Goal: Task Accomplishment & Management: Manage account settings

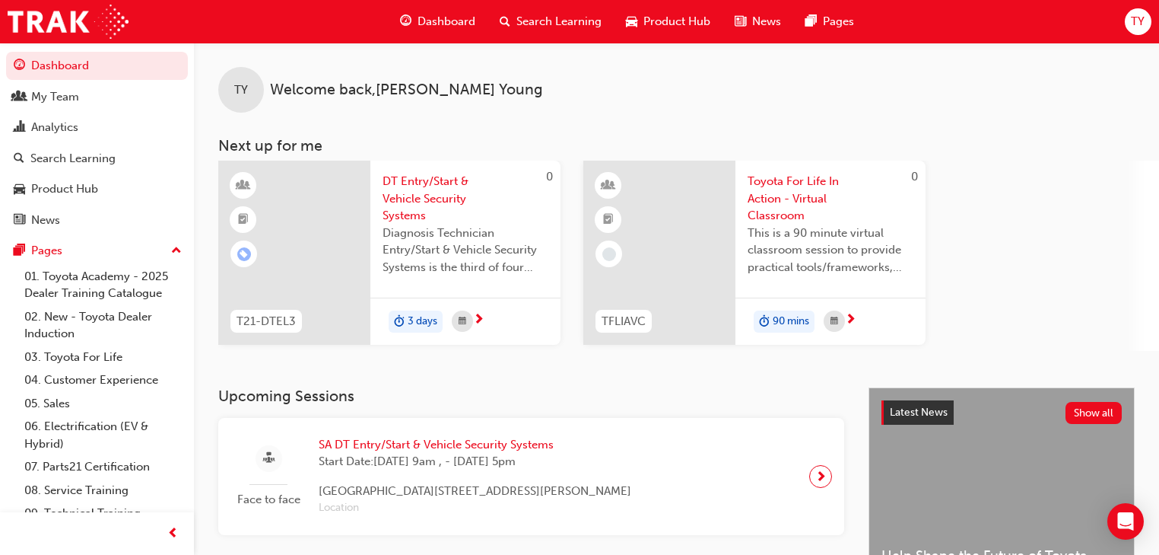
click at [1142, 15] on span "TY" at bounding box center [1138, 21] width 14 height 17
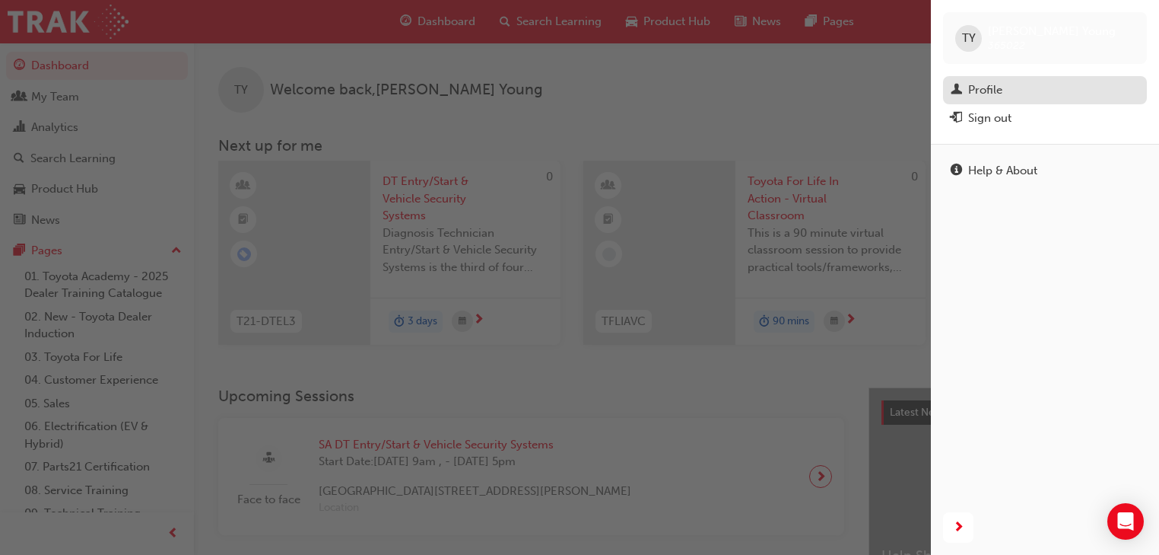
click at [982, 85] on div "Profile" at bounding box center [985, 89] width 34 height 17
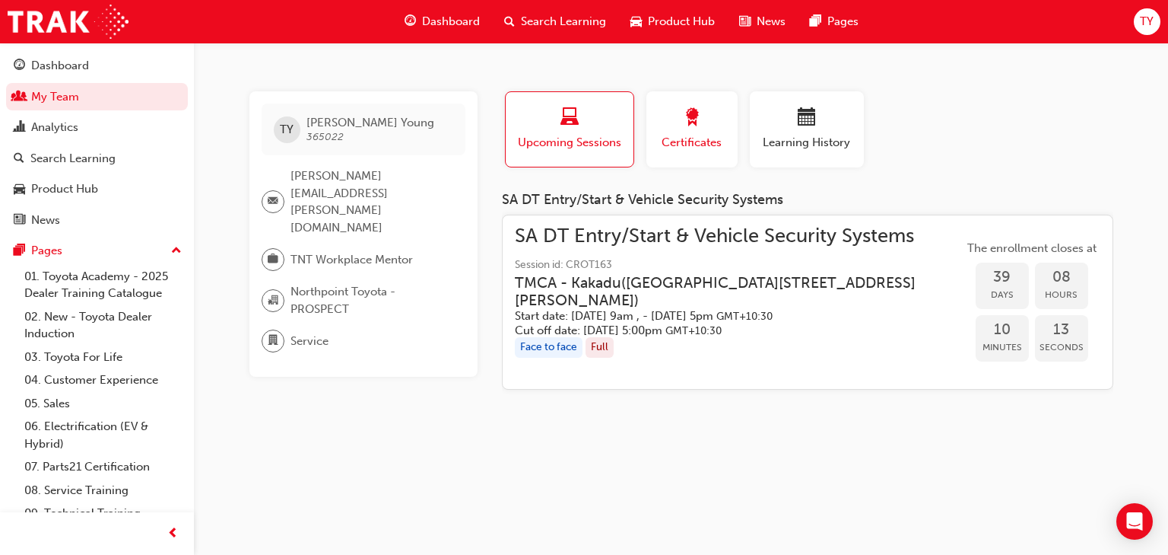
click at [697, 113] on span "award-icon" at bounding box center [692, 118] width 18 height 21
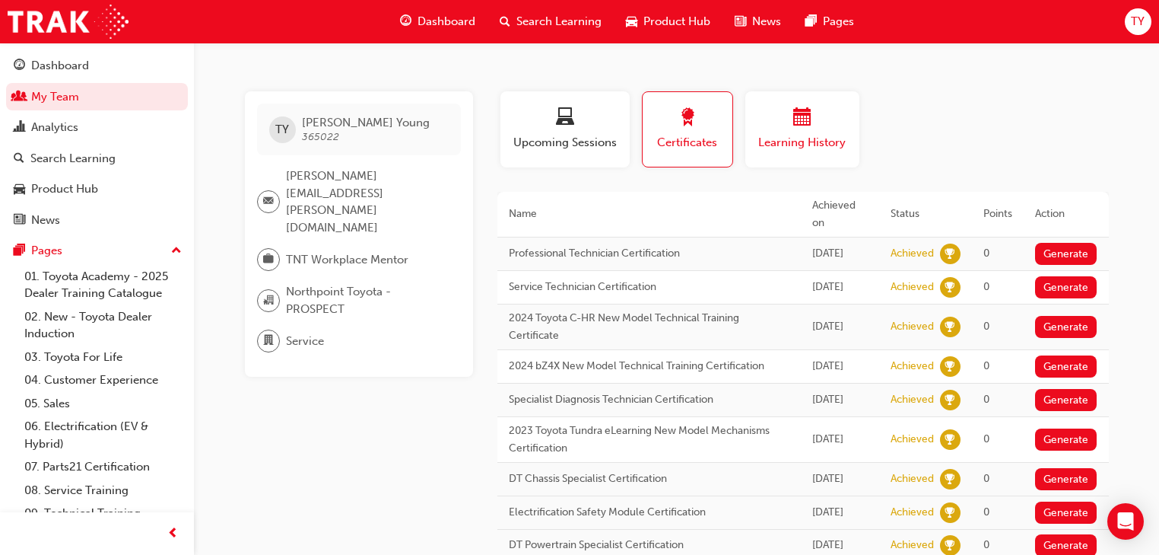
click at [801, 111] on span "calendar-icon" at bounding box center [802, 118] width 18 height 21
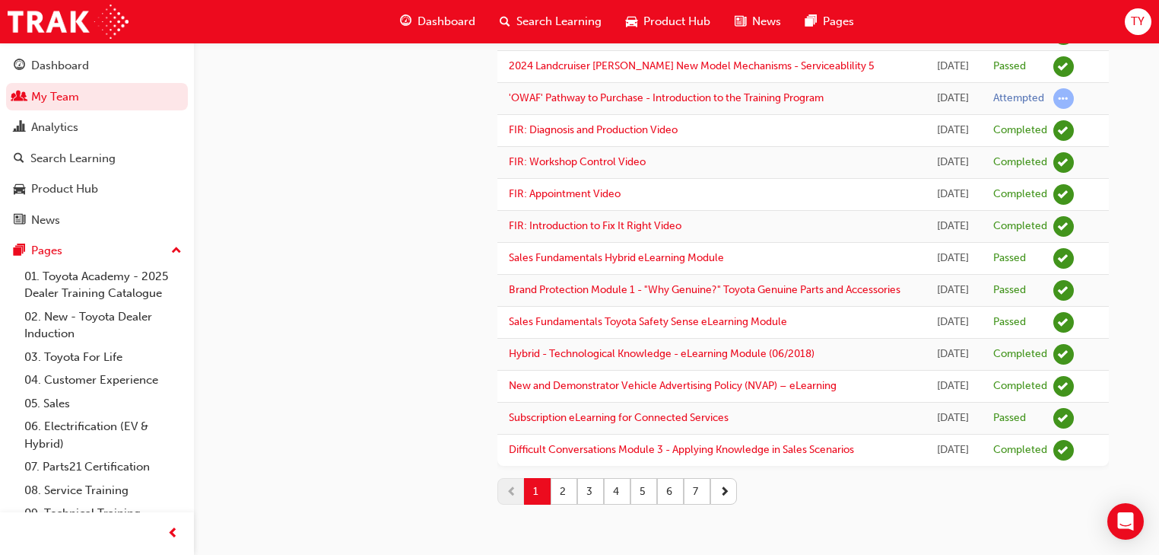
scroll to position [1643, 0]
click at [728, 499] on span "next-icon" at bounding box center [725, 491] width 11 height 16
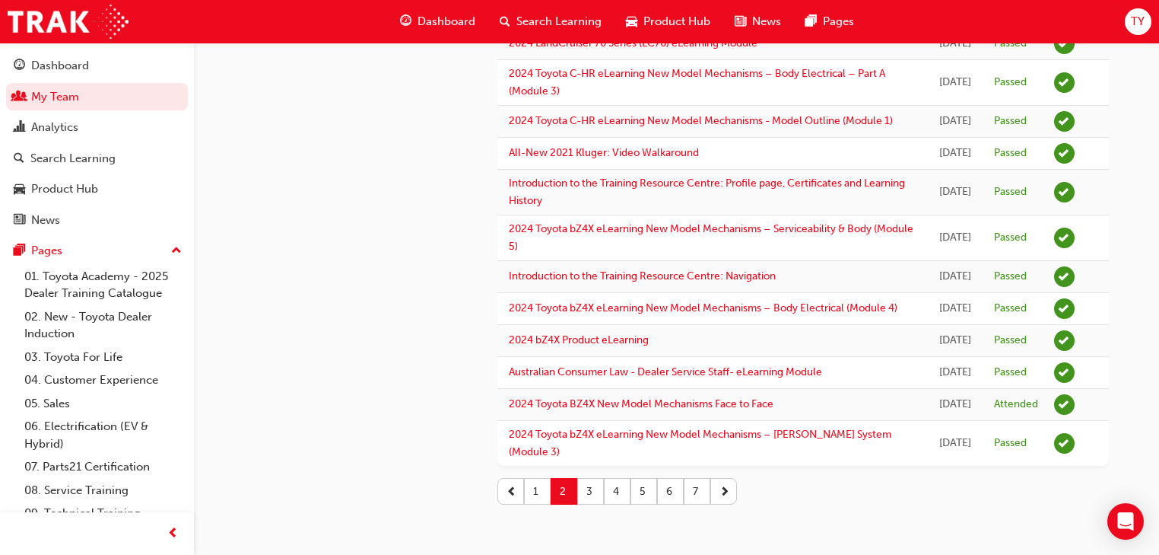
scroll to position [1959, 0]
click at [694, 491] on button "7" at bounding box center [697, 491] width 27 height 27
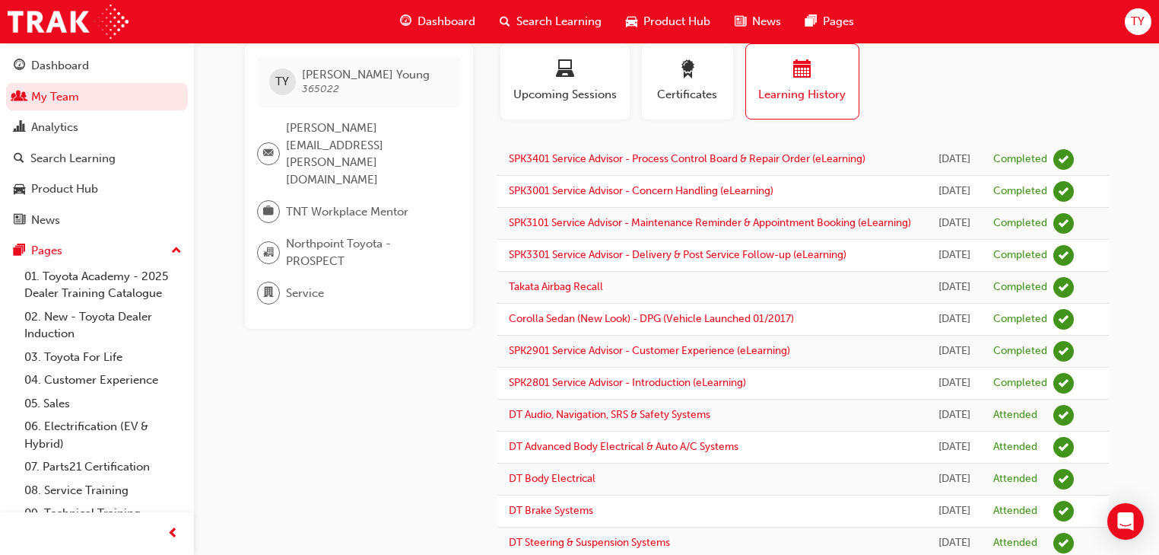
scroll to position [0, 0]
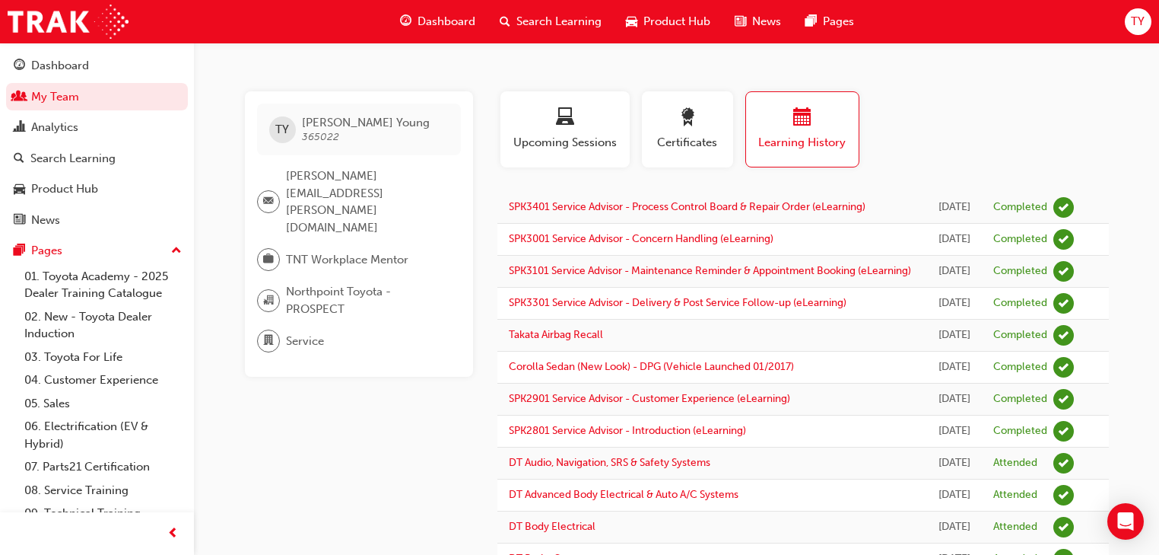
click at [432, 16] on span "Dashboard" at bounding box center [447, 21] width 58 height 17
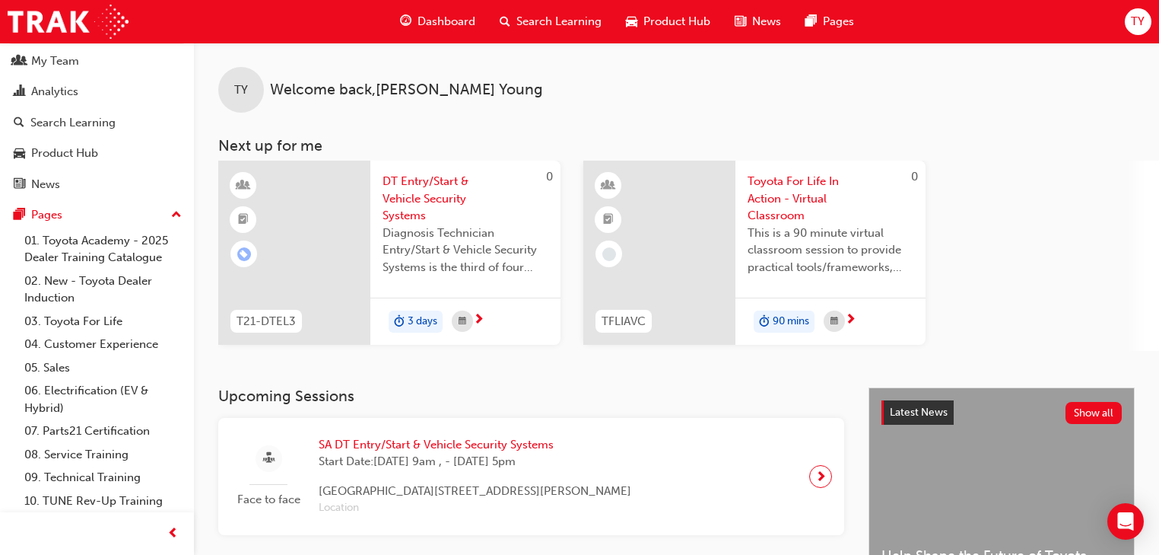
scroll to position [62, 0]
